Goal: Information Seeking & Learning: Learn about a topic

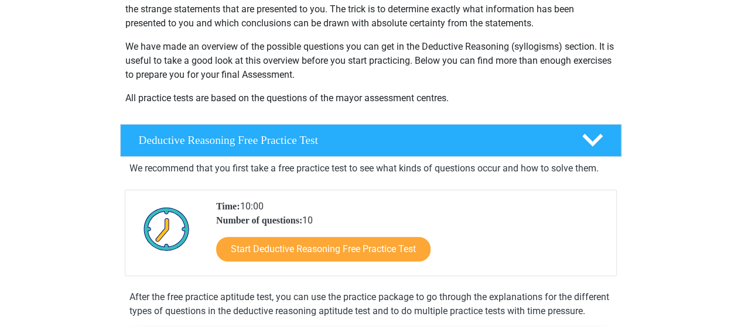
scroll to position [176, 0]
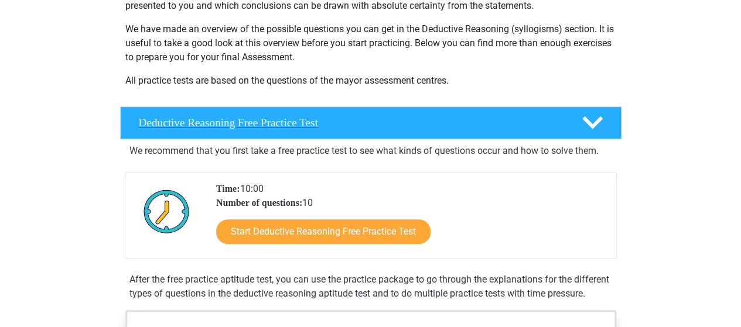
click at [592, 135] on div "Deductive Reasoning Free Practice Test" at bounding box center [370, 123] width 501 height 33
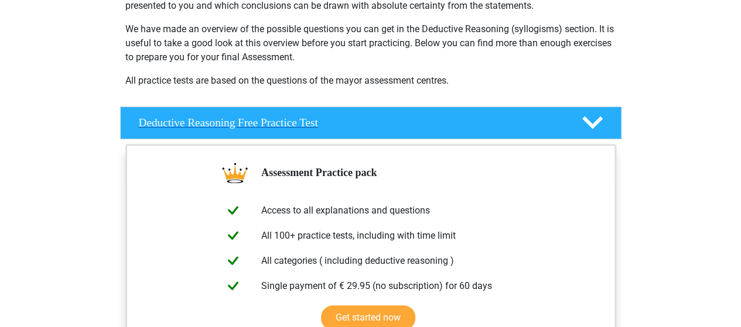
click at [590, 132] on icon at bounding box center [592, 122] width 21 height 21
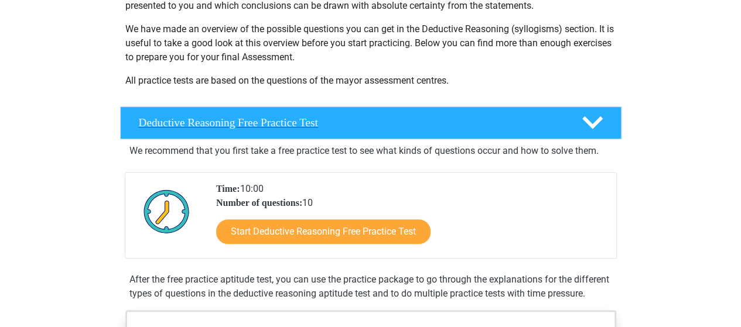
click at [590, 132] on icon at bounding box center [592, 122] width 21 height 21
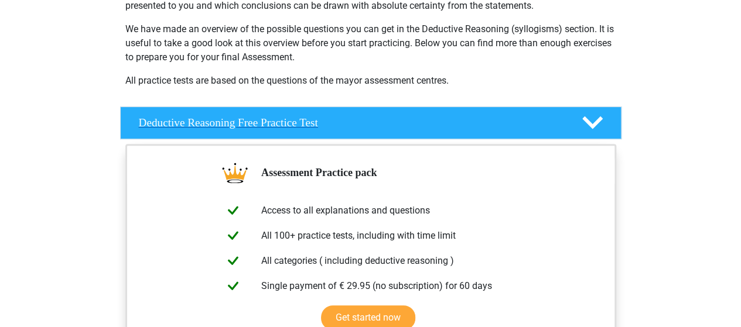
scroll to position [234, 0]
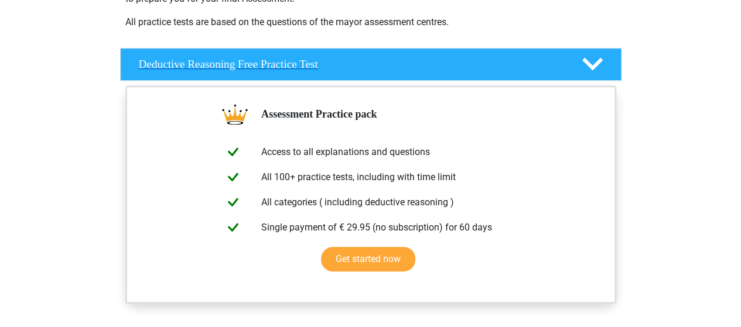
click at [609, 57] on div at bounding box center [591, 64] width 40 height 21
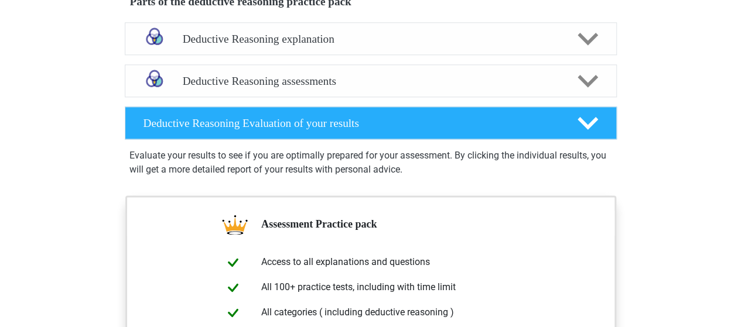
scroll to position [703, 0]
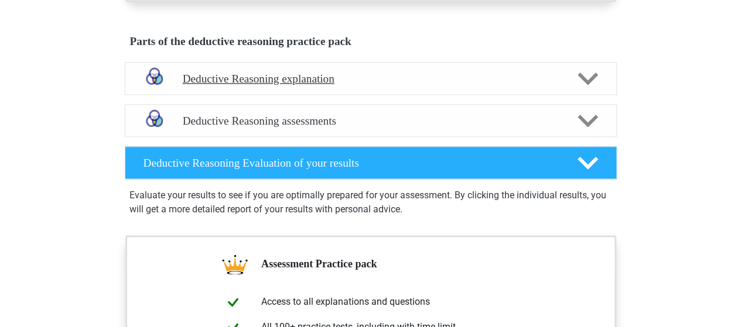
click at [593, 85] on polygon at bounding box center [588, 78] width 21 height 13
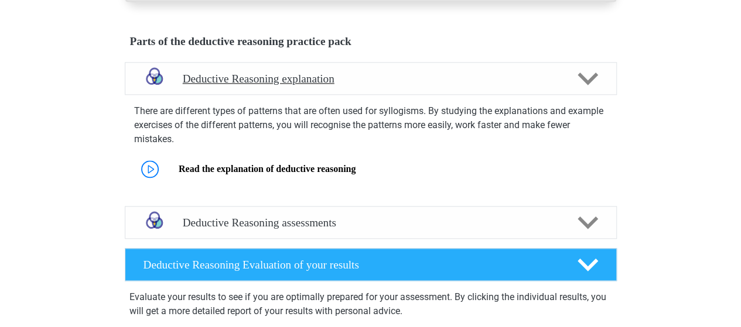
click at [592, 85] on polygon at bounding box center [588, 78] width 21 height 13
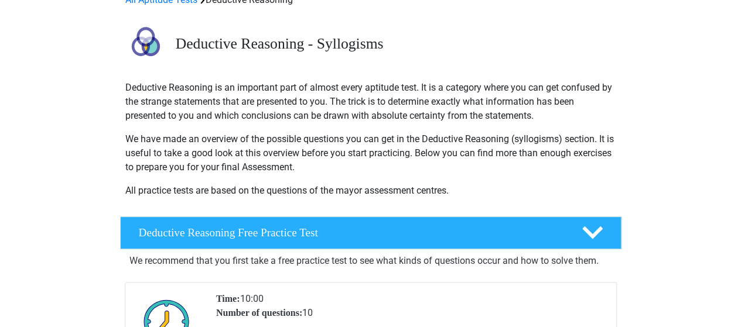
scroll to position [241, 0]
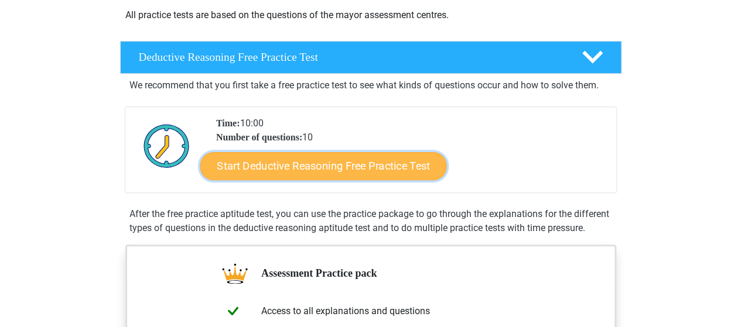
click at [324, 163] on link "Start Deductive Reasoning Free Practice Test" at bounding box center [323, 166] width 247 height 28
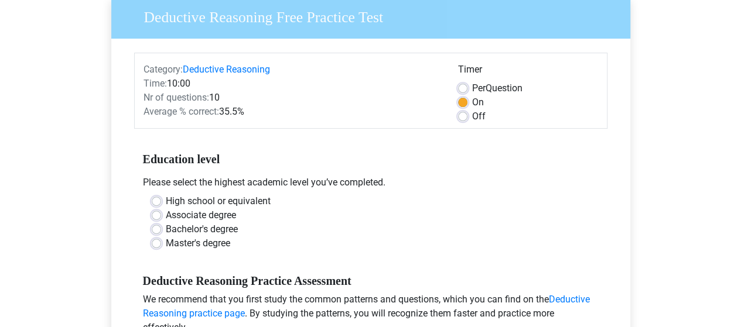
scroll to position [117, 0]
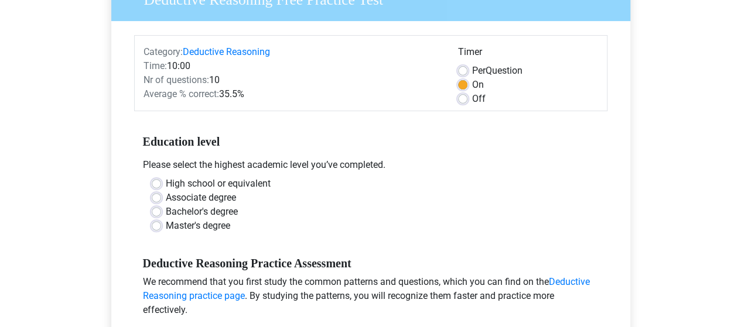
click at [218, 221] on label "Master's degree" at bounding box center [198, 226] width 64 height 14
click at [161, 221] on input "Master's degree" at bounding box center [156, 225] width 9 height 12
radio input "true"
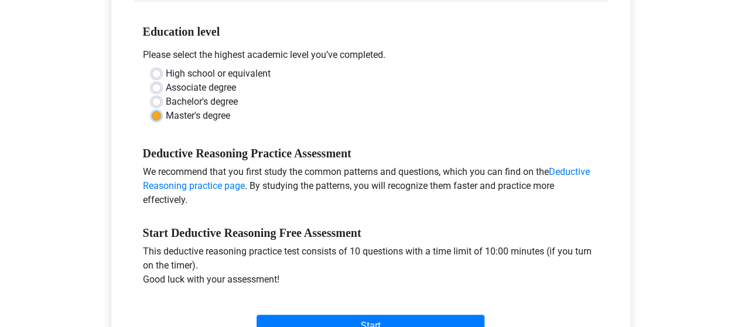
scroll to position [293, 0]
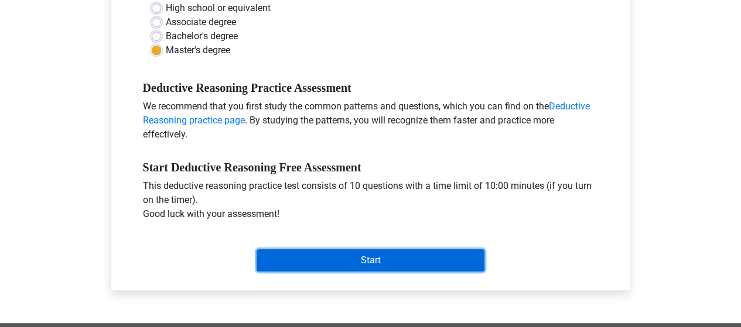
click at [334, 268] on input "Start" at bounding box center [371, 261] width 228 height 22
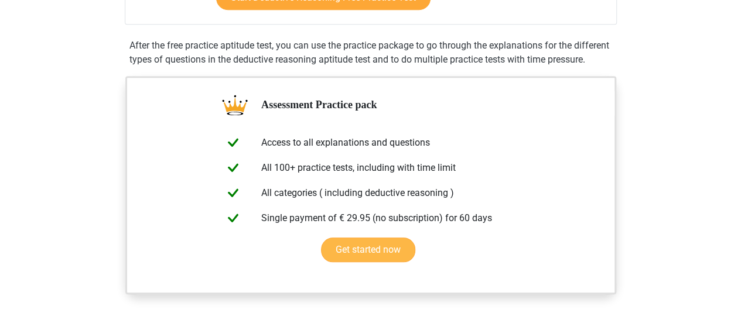
scroll to position [644, 0]
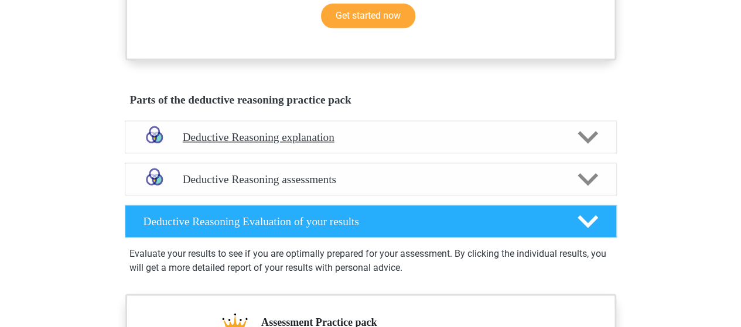
click at [392, 153] on div "Deductive Reasoning explanation" at bounding box center [371, 137] width 492 height 33
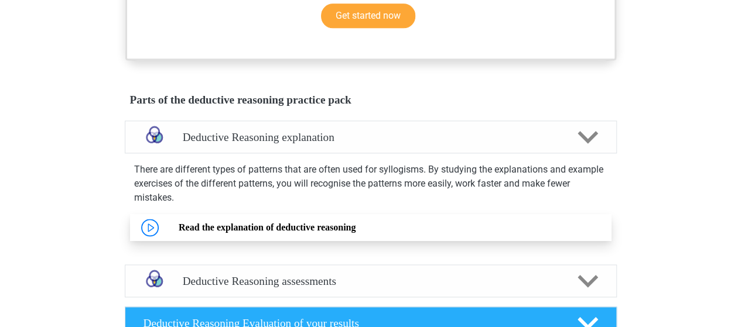
click at [309, 233] on link "Read the explanation of deductive reasoning" at bounding box center [267, 228] width 177 height 10
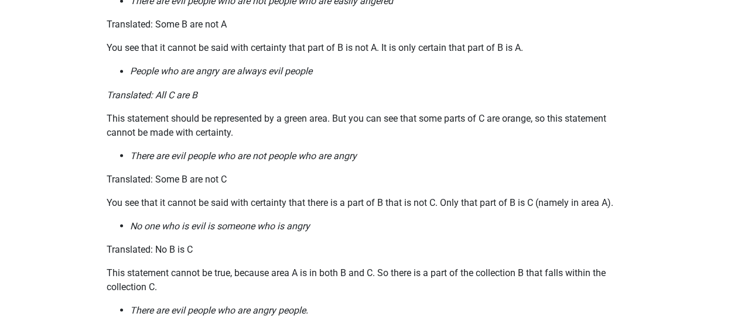
scroll to position [1113, 0]
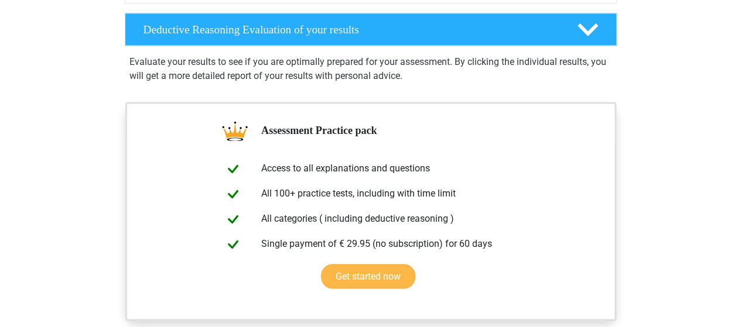
scroll to position [761, 0]
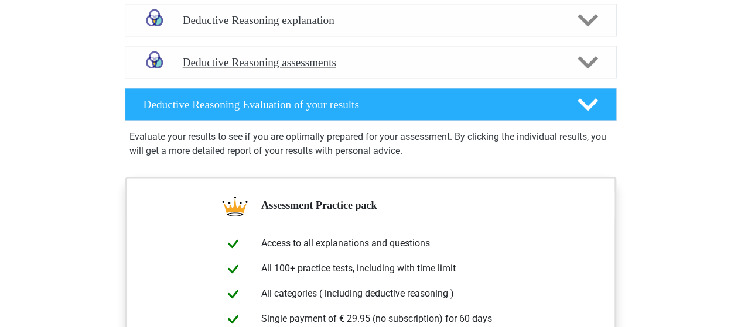
click at [253, 69] on h4 "Deductive Reasoning assessments" at bounding box center [371, 62] width 376 height 13
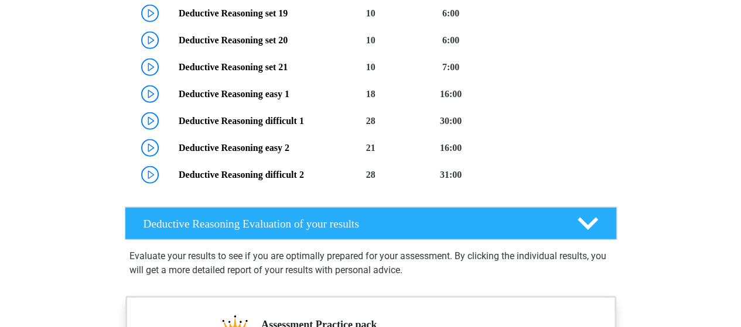
scroll to position [1523, 0]
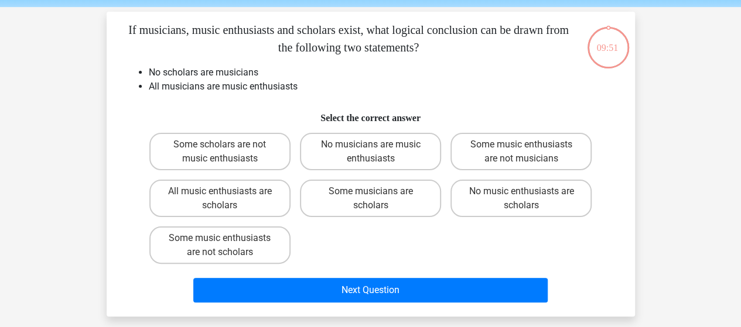
scroll to position [59, 0]
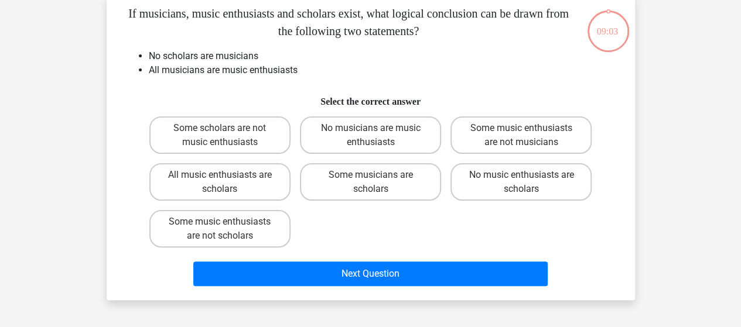
click at [238, 54] on li "No scholars are musicians" at bounding box center [382, 56] width 467 height 14
click at [254, 132] on label "Some scholars are not music enthusiasts" at bounding box center [219, 135] width 141 height 37
click at [227, 132] on input "Some scholars are not music enthusiasts" at bounding box center [224, 132] width 8 height 8
radio input "true"
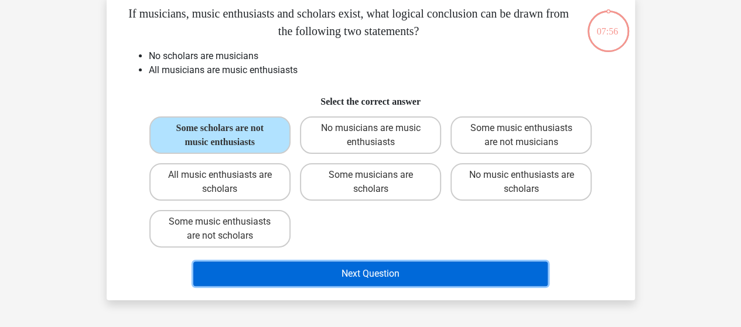
click at [454, 269] on button "Next Question" at bounding box center [370, 274] width 354 height 25
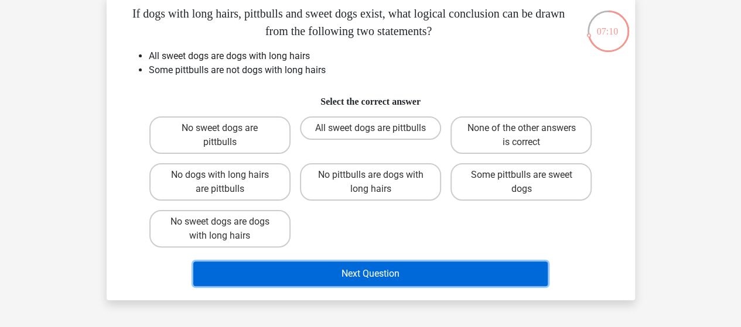
click at [419, 279] on button "Next Question" at bounding box center [370, 274] width 354 height 25
click at [420, 279] on button "Next Question" at bounding box center [370, 274] width 354 height 25
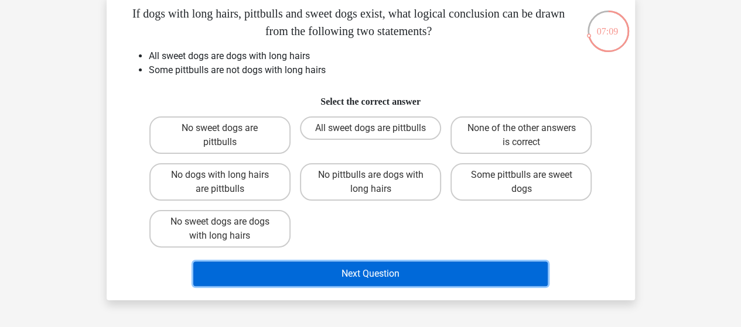
click at [420, 279] on button "Next Question" at bounding box center [370, 274] width 354 height 25
click at [414, 271] on button "Next Question" at bounding box center [370, 274] width 354 height 25
